Goal: Information Seeking & Learning: Learn about a topic

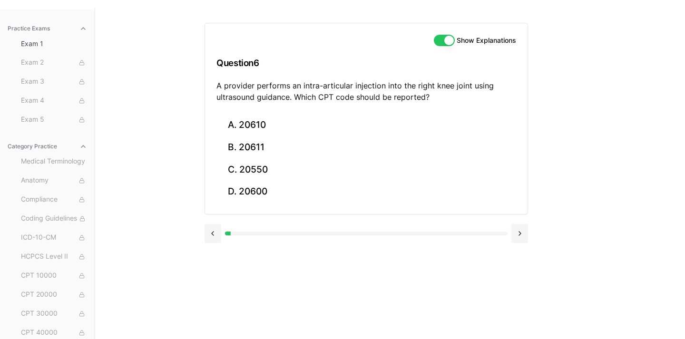
scroll to position [80, 0]
click at [524, 233] on button at bounding box center [519, 233] width 17 height 19
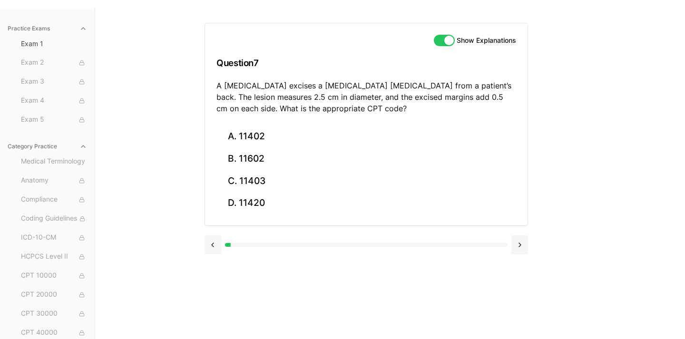
click at [210, 245] on button at bounding box center [212, 244] width 17 height 19
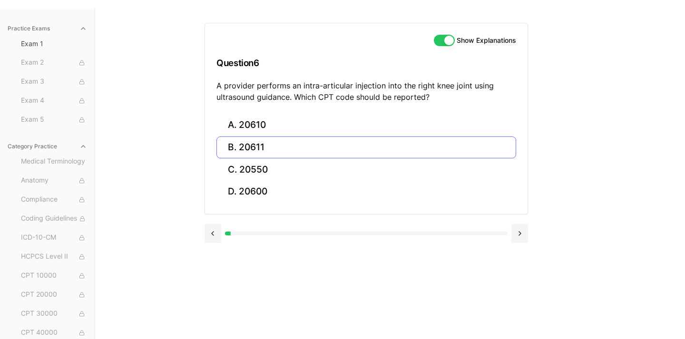
click at [252, 150] on button "B. 20611" at bounding box center [366, 147] width 300 height 22
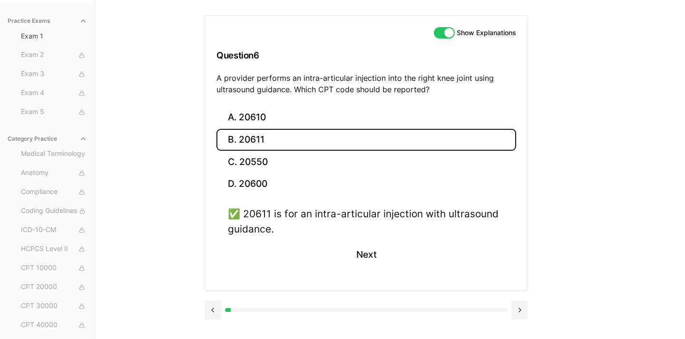
scroll to position [87, 0]
click at [513, 305] on button at bounding box center [519, 309] width 17 height 19
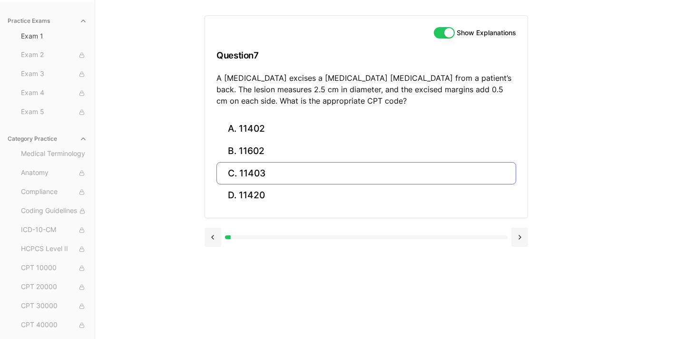
click at [269, 174] on button "C. 11403" at bounding box center [366, 173] width 300 height 22
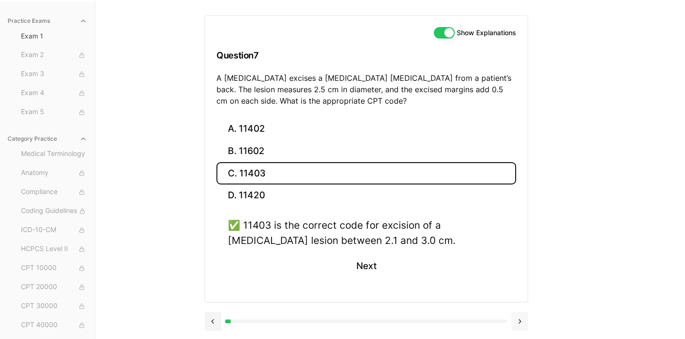
click at [526, 317] on button at bounding box center [519, 321] width 17 height 19
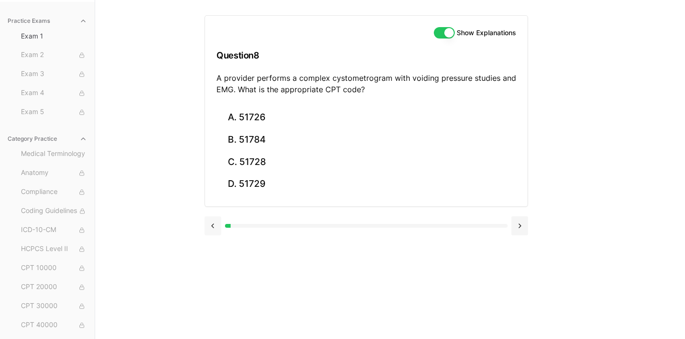
click at [208, 222] on button at bounding box center [212, 225] width 17 height 19
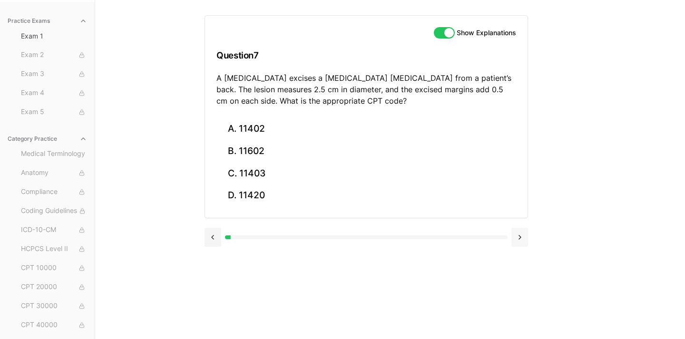
click at [524, 236] on button at bounding box center [519, 237] width 17 height 19
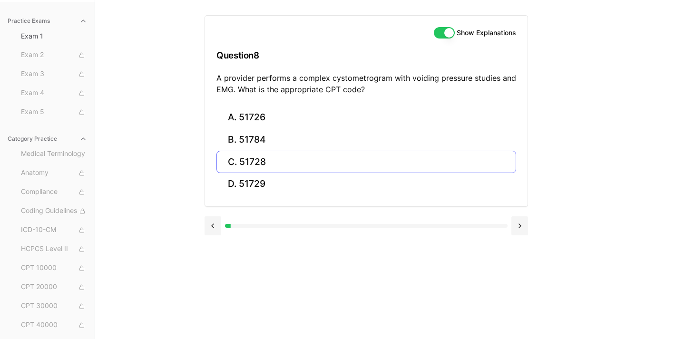
click at [234, 153] on button "C. 51728" at bounding box center [366, 162] width 300 height 22
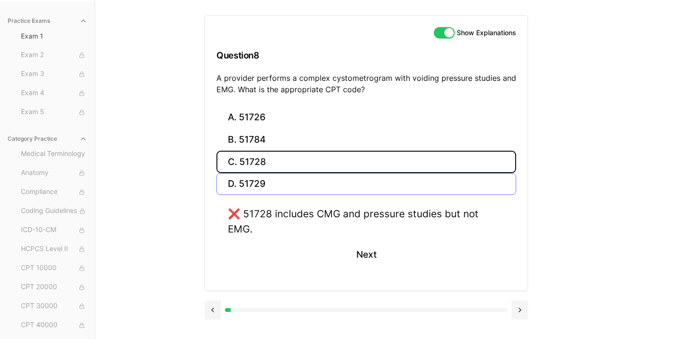
click at [231, 181] on button "D. 51729" at bounding box center [366, 184] width 300 height 22
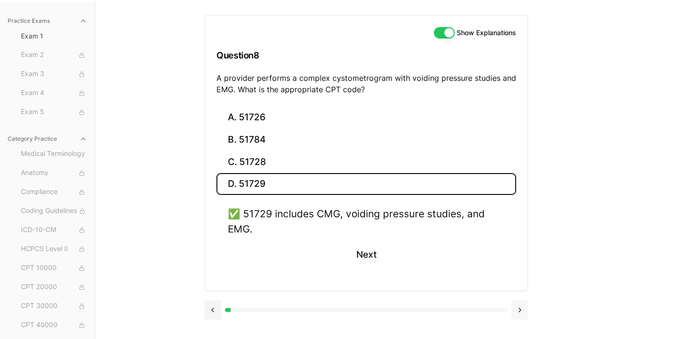
click at [525, 309] on button at bounding box center [519, 309] width 17 height 19
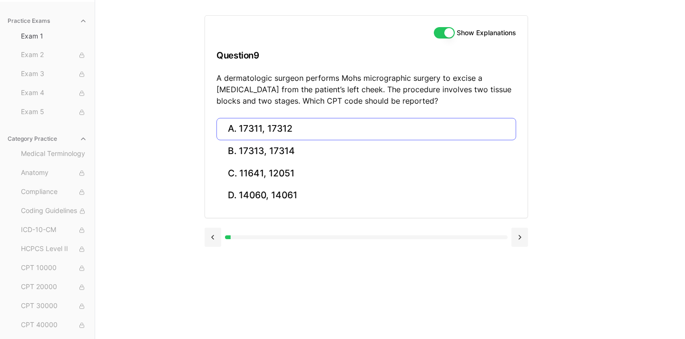
click at [304, 134] on button "A. 17311, 17312" at bounding box center [366, 129] width 300 height 22
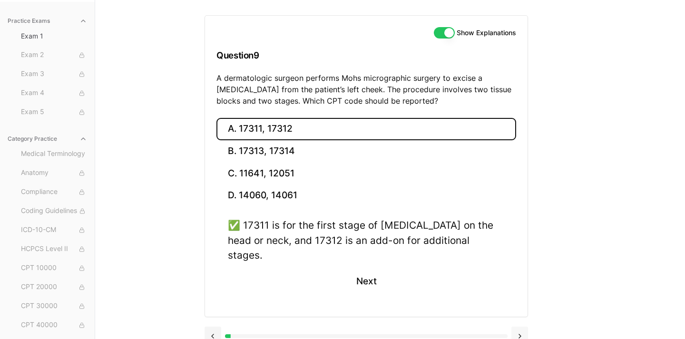
click at [518, 327] on button at bounding box center [519, 336] width 17 height 19
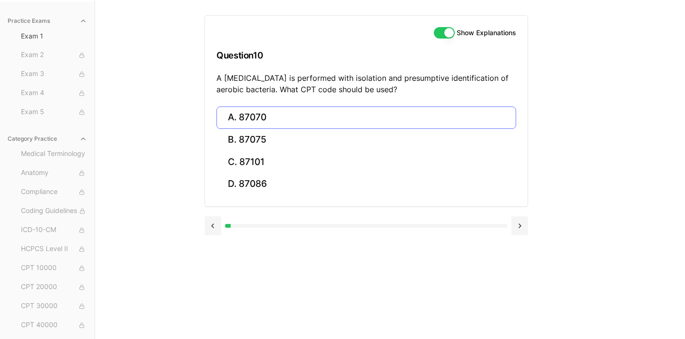
click at [291, 122] on button "A. 87070" at bounding box center [366, 118] width 300 height 22
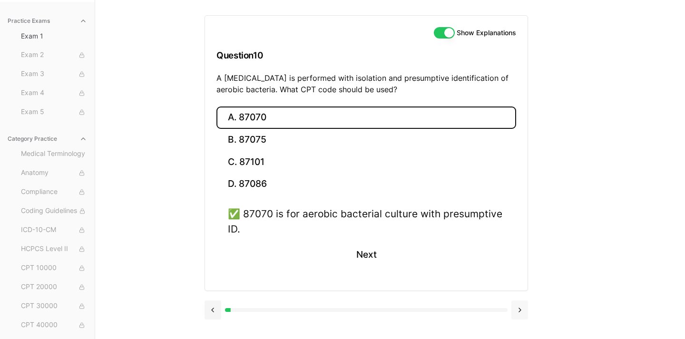
click at [525, 301] on button at bounding box center [519, 309] width 17 height 19
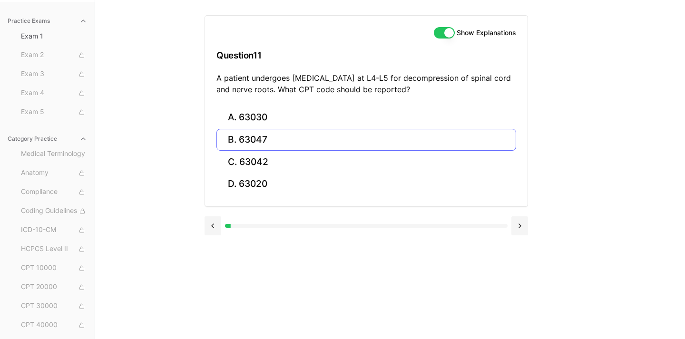
click at [219, 137] on button "B. 63047" at bounding box center [366, 140] width 300 height 22
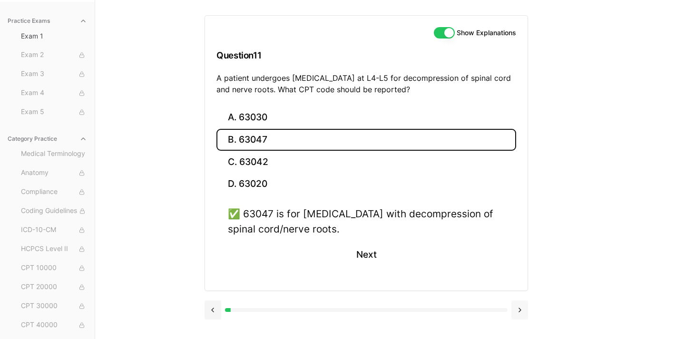
click at [516, 307] on button at bounding box center [519, 309] width 17 height 19
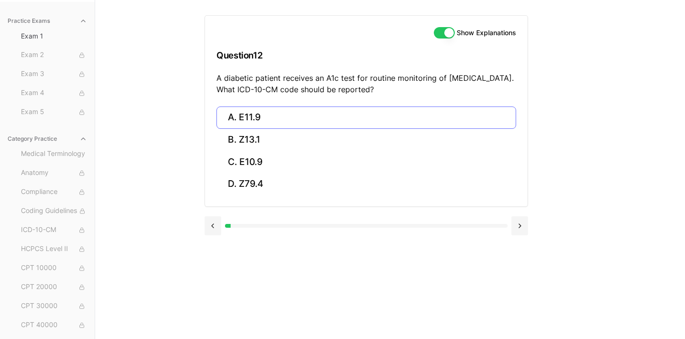
click at [266, 116] on button "A. E11.9" at bounding box center [366, 118] width 300 height 22
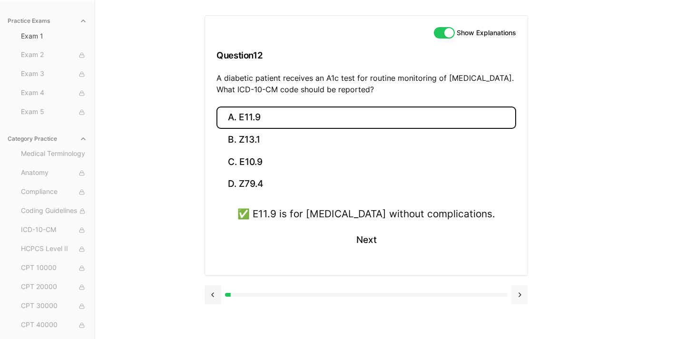
click at [523, 291] on button at bounding box center [519, 294] width 17 height 19
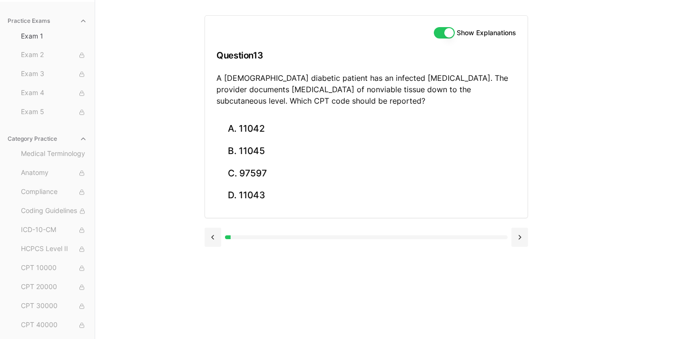
click at [263, 115] on div "Show Explanations Question 13 A [DEMOGRAPHIC_DATA] diabetic patient has an infe…" at bounding box center [366, 67] width 322 height 102
click at [264, 125] on button "A. 11042" at bounding box center [366, 129] width 300 height 22
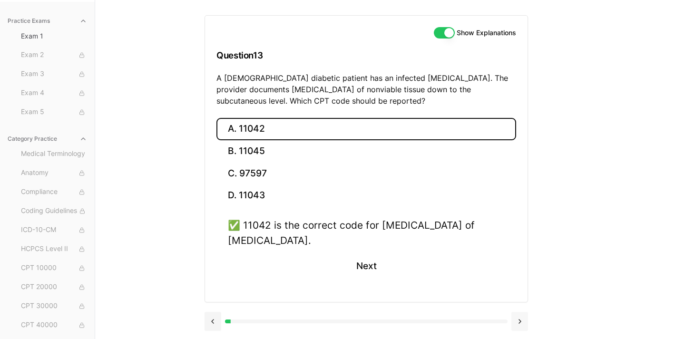
click at [521, 317] on button at bounding box center [519, 321] width 17 height 19
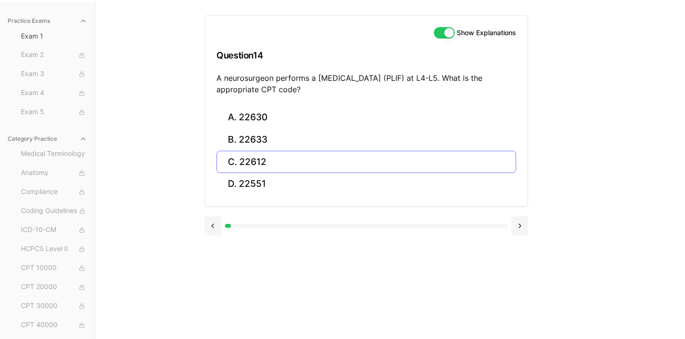
click at [294, 157] on button "C. 22612" at bounding box center [366, 162] width 300 height 22
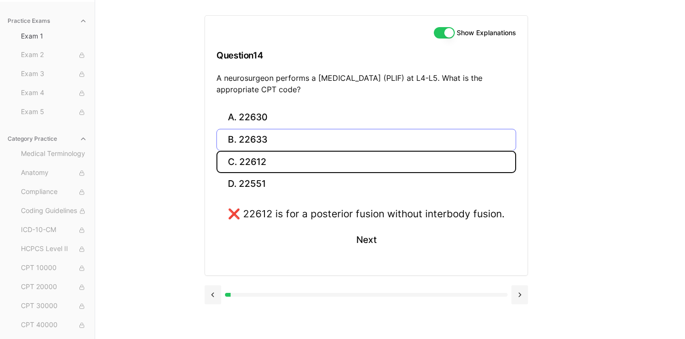
click at [252, 133] on button "B. 22633" at bounding box center [366, 140] width 300 height 22
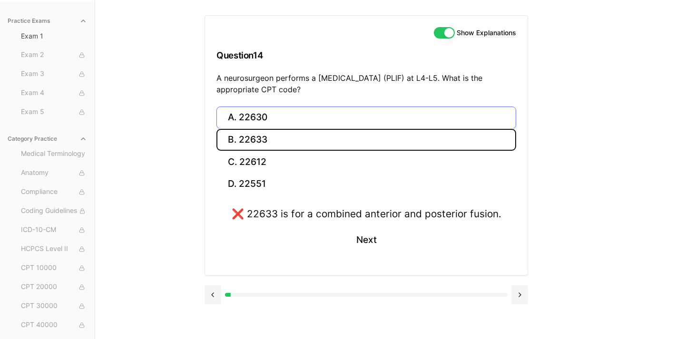
click at [249, 113] on button "A. 22630" at bounding box center [366, 118] width 300 height 22
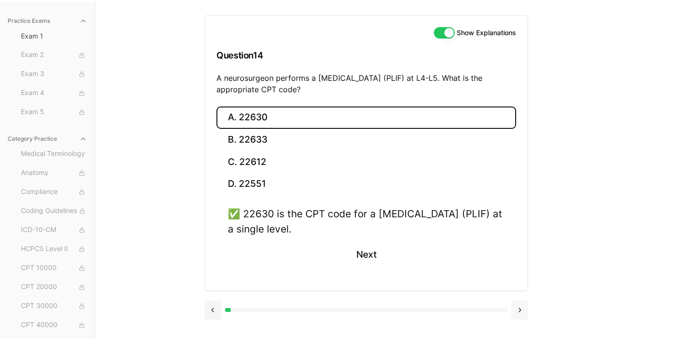
click at [525, 312] on button at bounding box center [519, 309] width 17 height 19
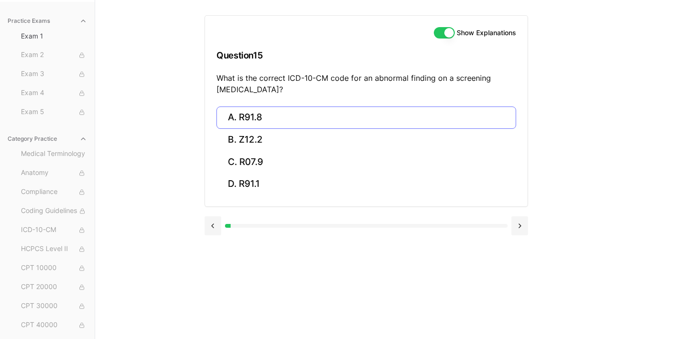
click at [266, 114] on button "A. R91.8" at bounding box center [366, 118] width 300 height 22
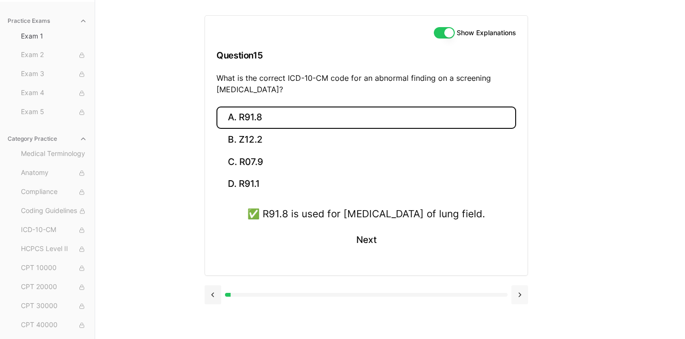
click at [520, 304] on button at bounding box center [519, 294] width 17 height 19
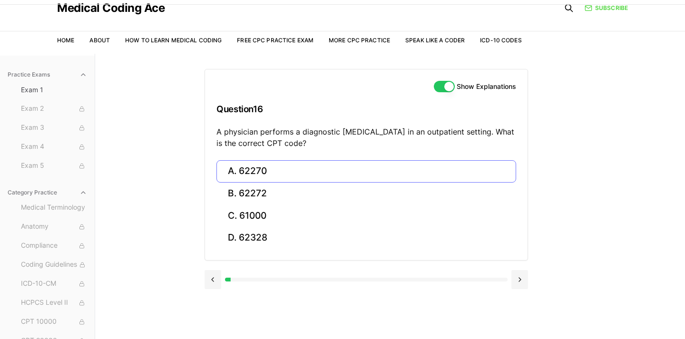
scroll to position [36, 0]
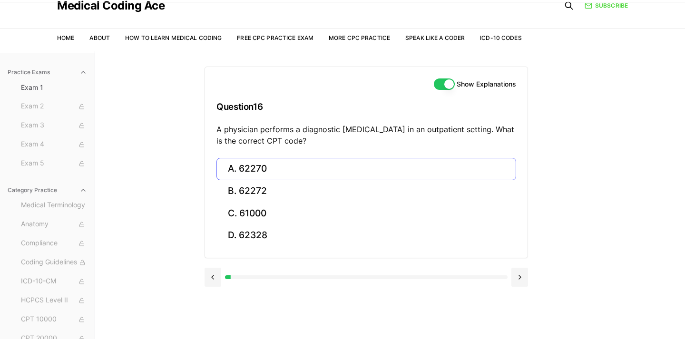
click at [278, 171] on button "A. 62270" at bounding box center [366, 169] width 300 height 22
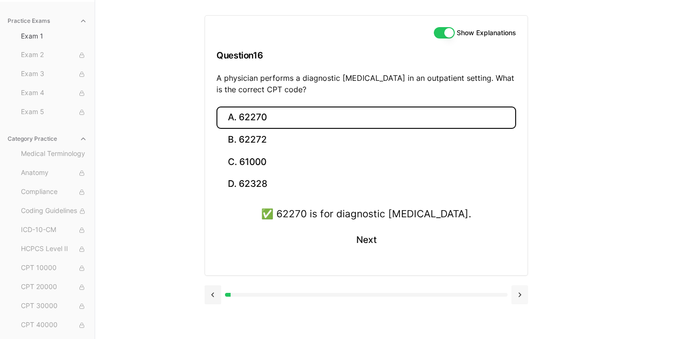
scroll to position [87, 0]
click at [522, 290] on button at bounding box center [519, 294] width 17 height 19
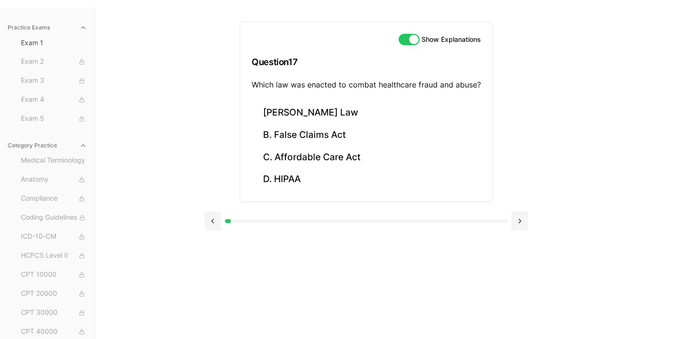
scroll to position [78, 0]
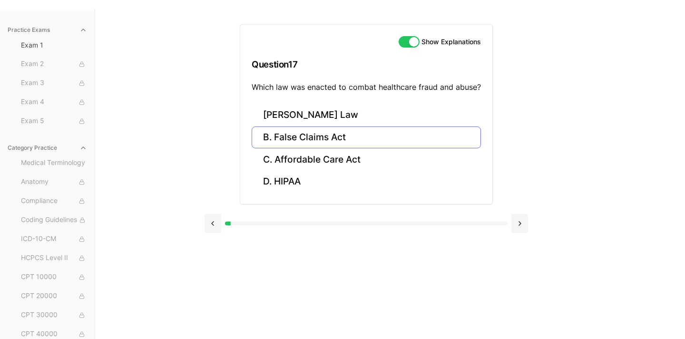
click at [314, 138] on button "B. False Claims Act" at bounding box center [366, 137] width 229 height 22
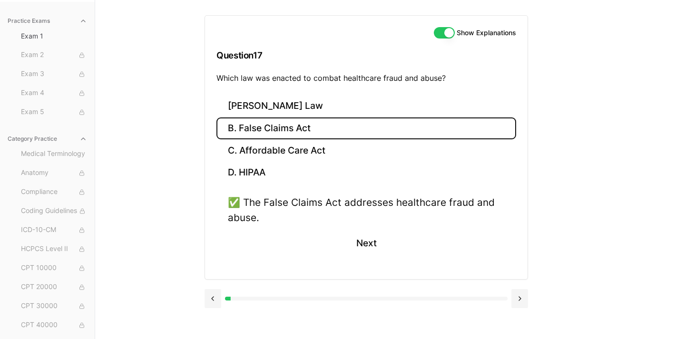
scroll to position [87, 0]
click at [526, 292] on button at bounding box center [519, 298] width 17 height 19
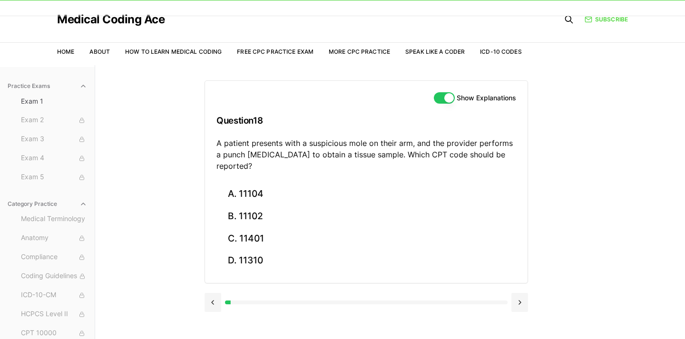
scroll to position [23, 0]
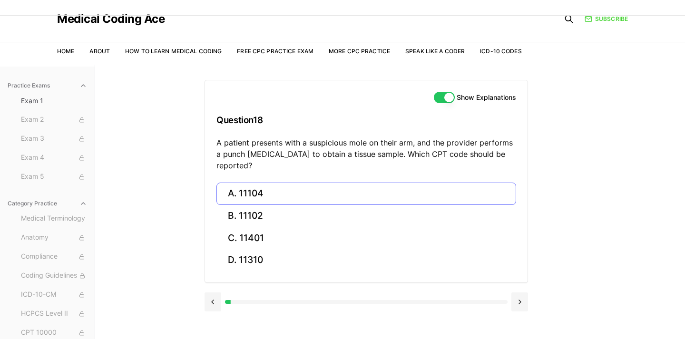
click at [285, 189] on button "A. 11104" at bounding box center [366, 194] width 300 height 22
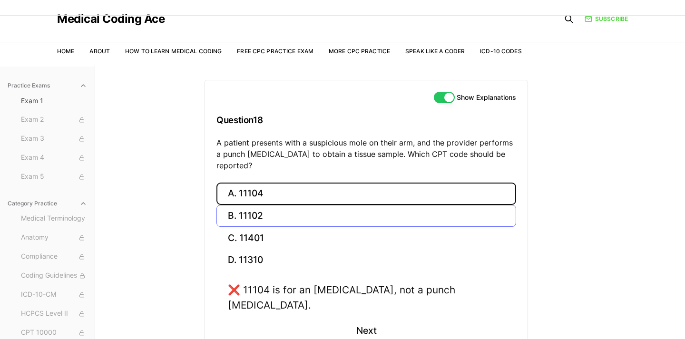
click at [272, 209] on button "B. 11102" at bounding box center [366, 216] width 300 height 22
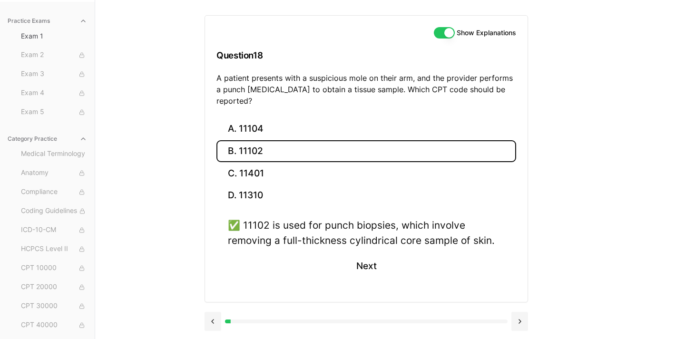
scroll to position [87, 0]
click at [520, 312] on button at bounding box center [519, 321] width 17 height 19
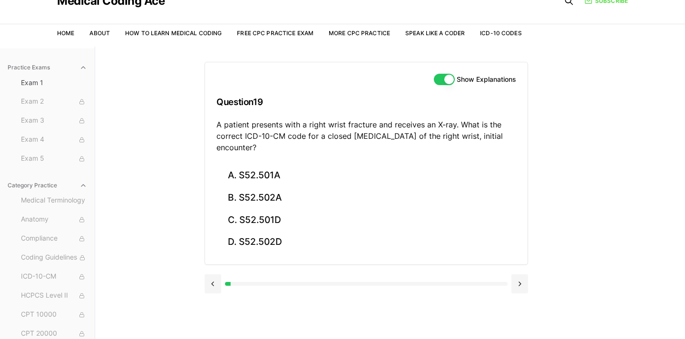
scroll to position [38, 0]
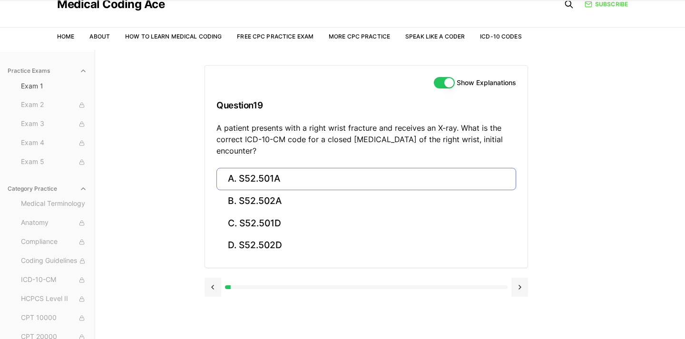
click at [335, 180] on button "A. S52.501A" at bounding box center [366, 179] width 300 height 22
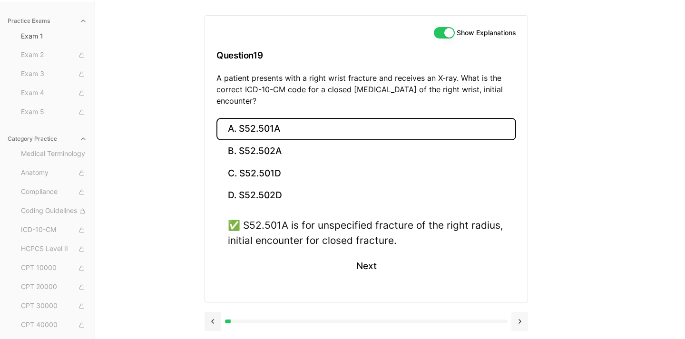
scroll to position [87, 0]
click at [518, 316] on button at bounding box center [519, 321] width 17 height 19
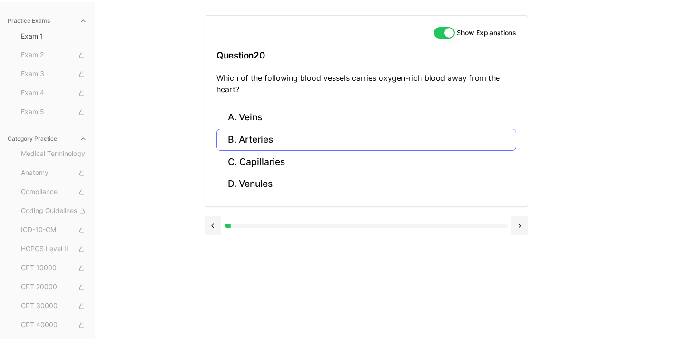
click at [247, 145] on button "B. Arteries" at bounding box center [366, 140] width 300 height 22
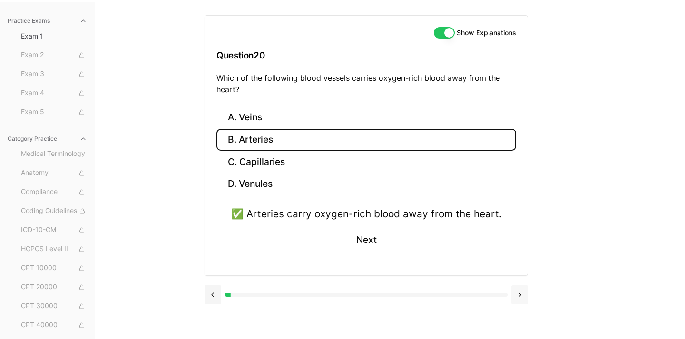
click at [518, 298] on button at bounding box center [519, 294] width 17 height 19
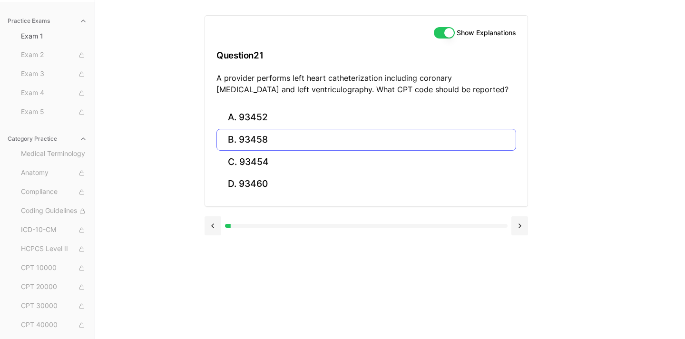
click at [336, 142] on button "B. 93458" at bounding box center [366, 140] width 300 height 22
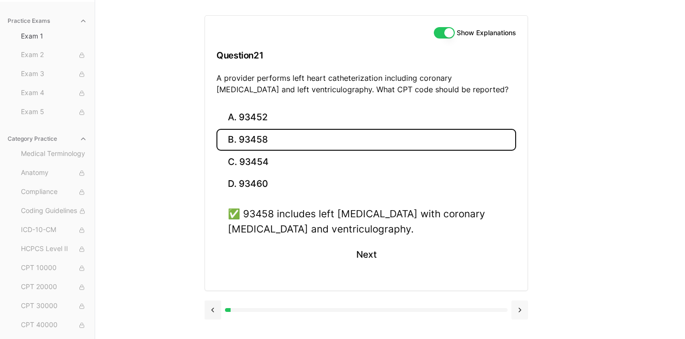
click at [516, 306] on button at bounding box center [519, 309] width 17 height 19
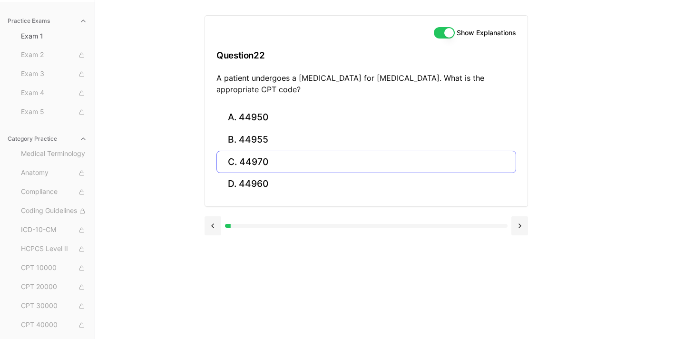
click at [276, 162] on button "C. 44970" at bounding box center [366, 162] width 300 height 22
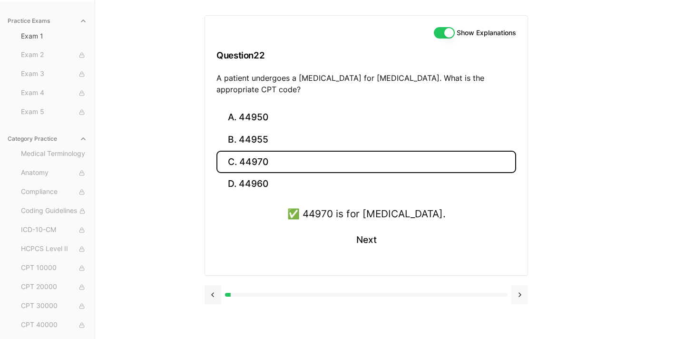
click at [523, 296] on button at bounding box center [519, 294] width 17 height 19
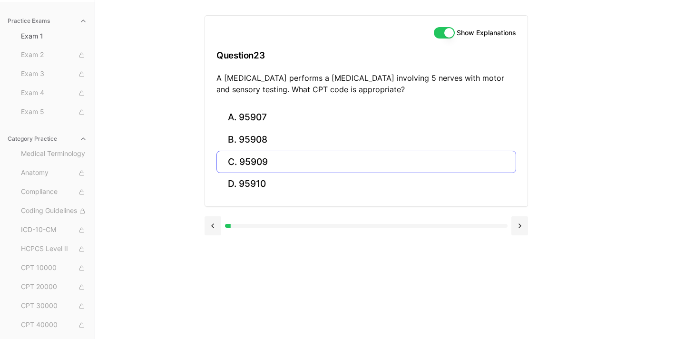
click at [337, 160] on button "C. 95909" at bounding box center [366, 162] width 300 height 22
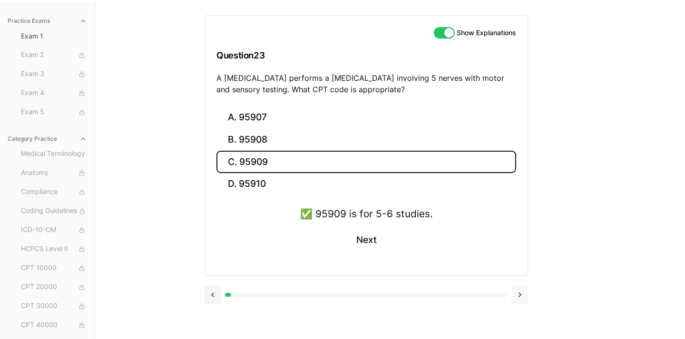
click at [523, 300] on button at bounding box center [519, 294] width 17 height 19
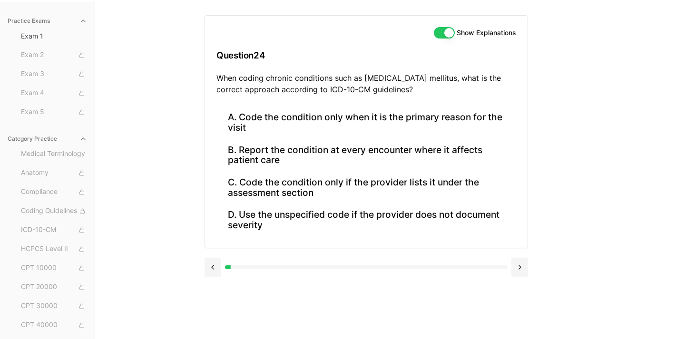
scroll to position [0, 0]
click at [356, 158] on button "B. Report the condition at every encounter where it affects patient care" at bounding box center [366, 155] width 300 height 32
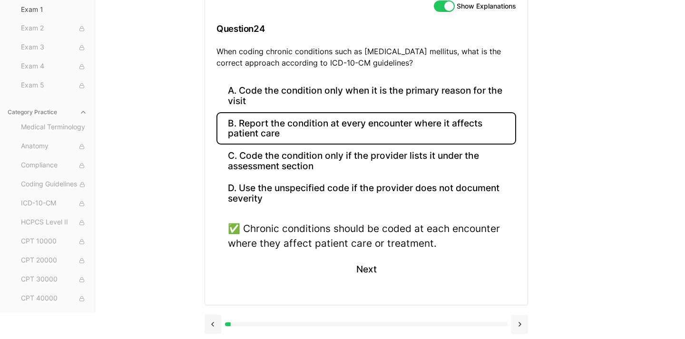
scroll to position [114, 0]
click at [521, 323] on button at bounding box center [519, 324] width 17 height 19
